Goal: Information Seeking & Learning: Learn about a topic

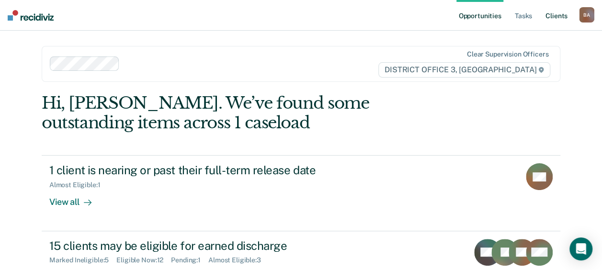
click at [562, 15] on link "Client s" at bounding box center [556, 15] width 26 height 31
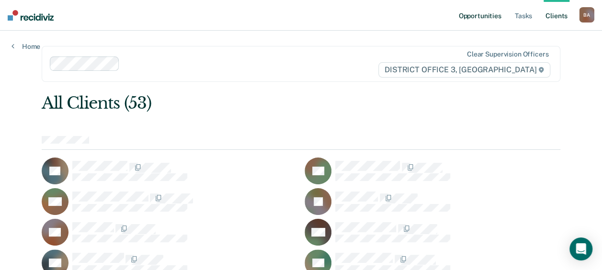
click at [482, 15] on link "Opportunities" at bounding box center [479, 15] width 46 height 31
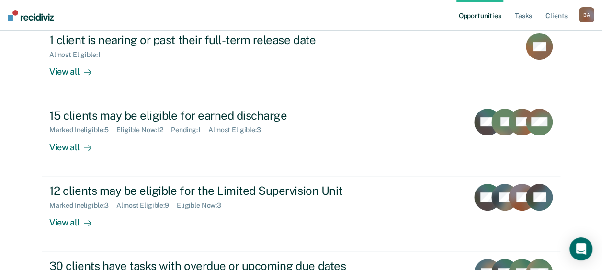
scroll to position [129, 0]
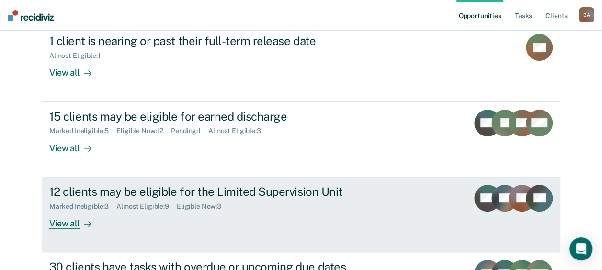
click at [57, 221] on div "View all" at bounding box center [76, 219] width 54 height 19
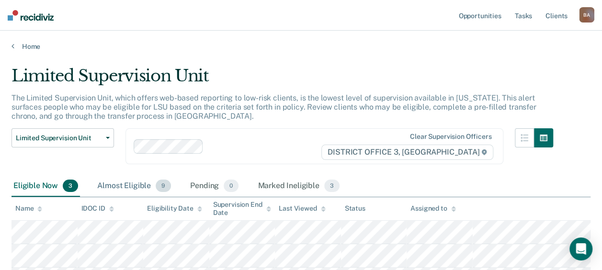
click at [125, 187] on div "Almost Eligible 9" at bounding box center [134, 186] width 78 height 21
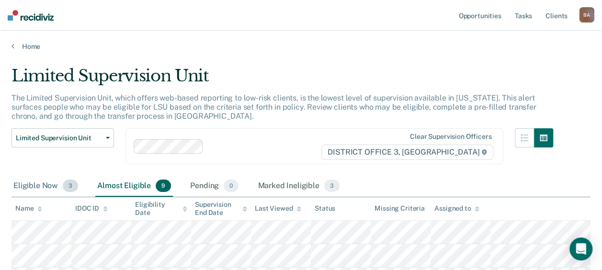
click at [41, 181] on div "Eligible Now 3" at bounding box center [45, 186] width 68 height 21
